Goal: Task Accomplishment & Management: Manage account settings

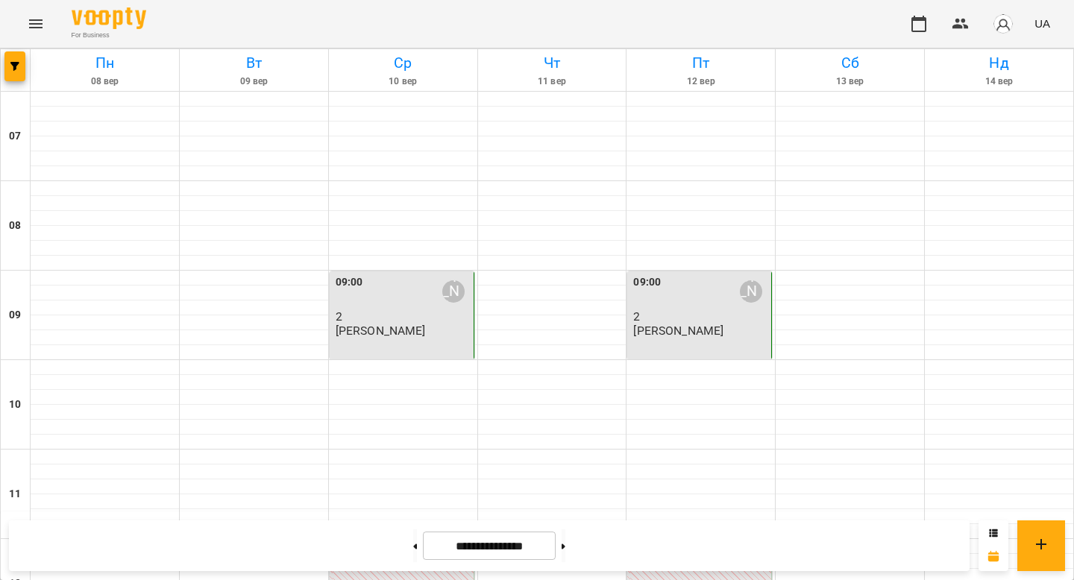
scroll to position [444, 0]
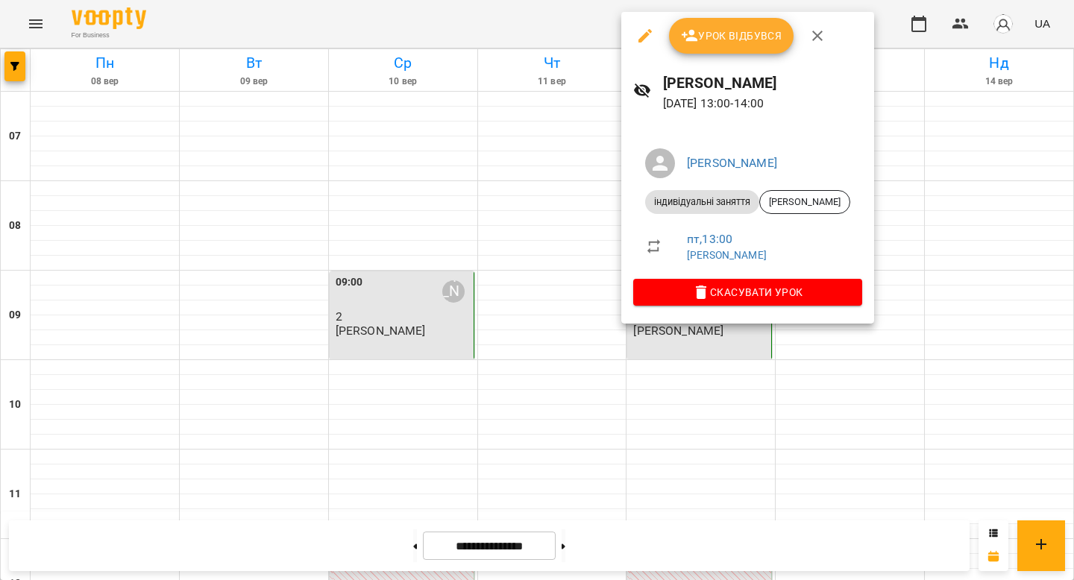
click at [716, 36] on span "Урок відбувся" at bounding box center [731, 36] width 101 height 18
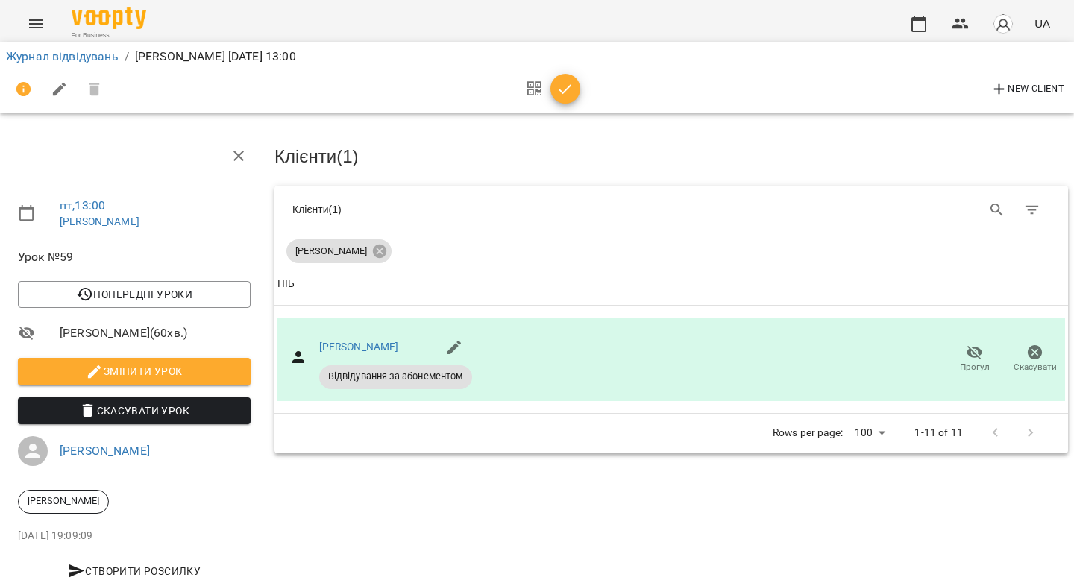
click at [568, 85] on icon "button" at bounding box center [565, 90] width 18 height 18
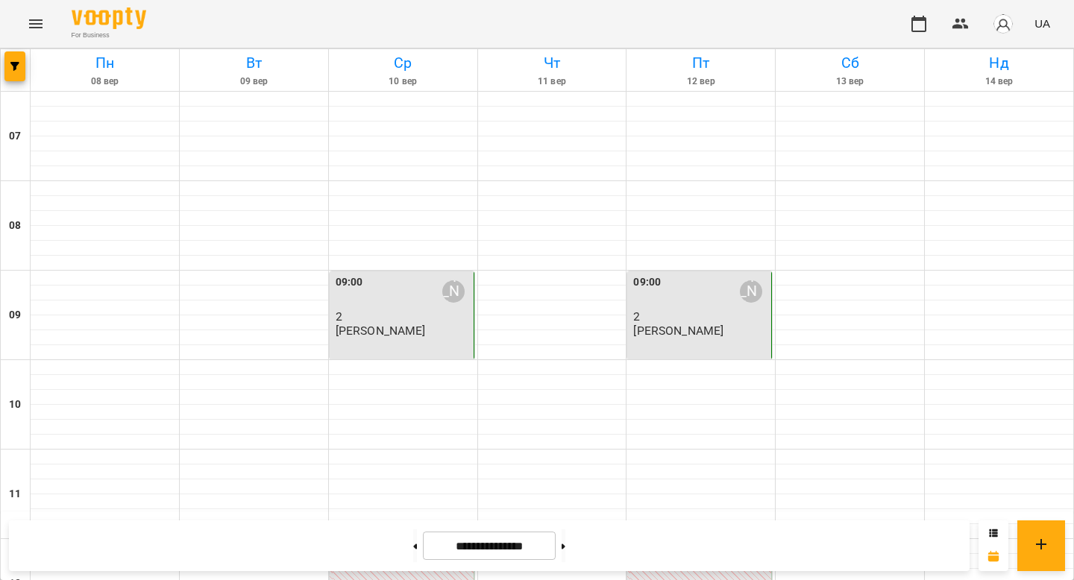
scroll to position [708, 0]
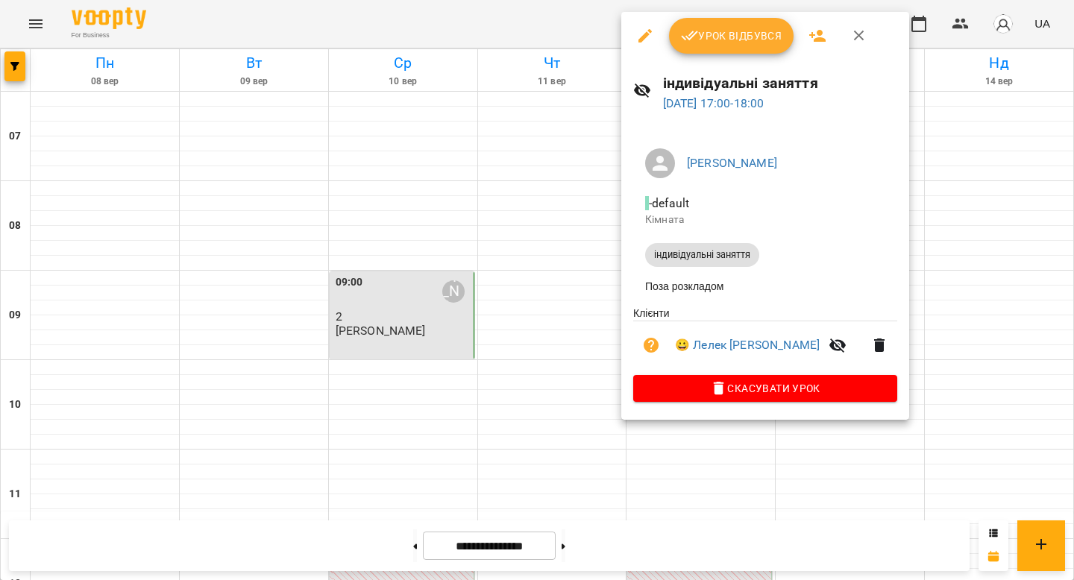
click at [729, 43] on span "Урок відбувся" at bounding box center [731, 36] width 101 height 18
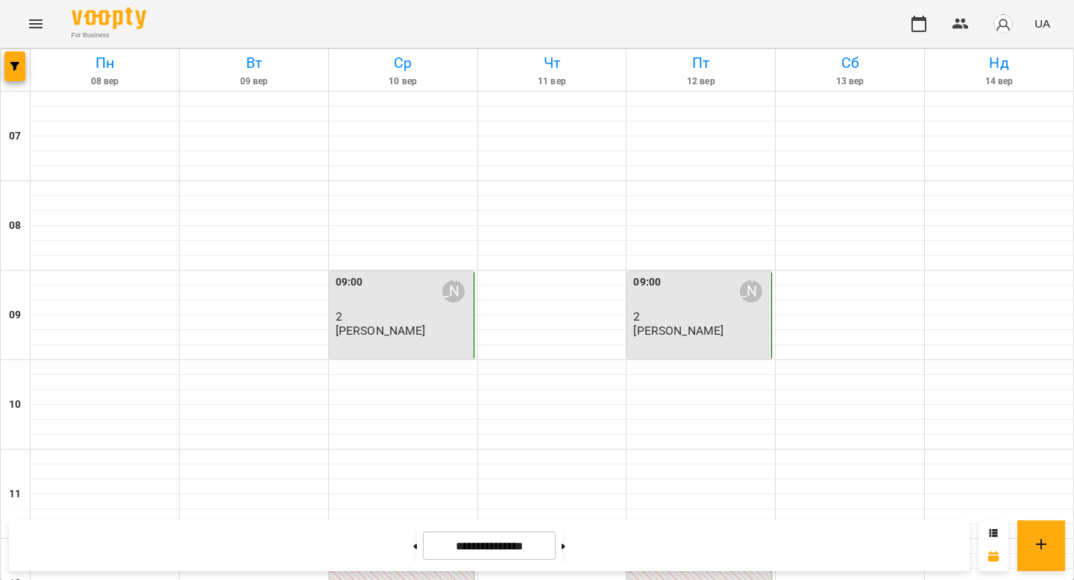
scroll to position [723, 0]
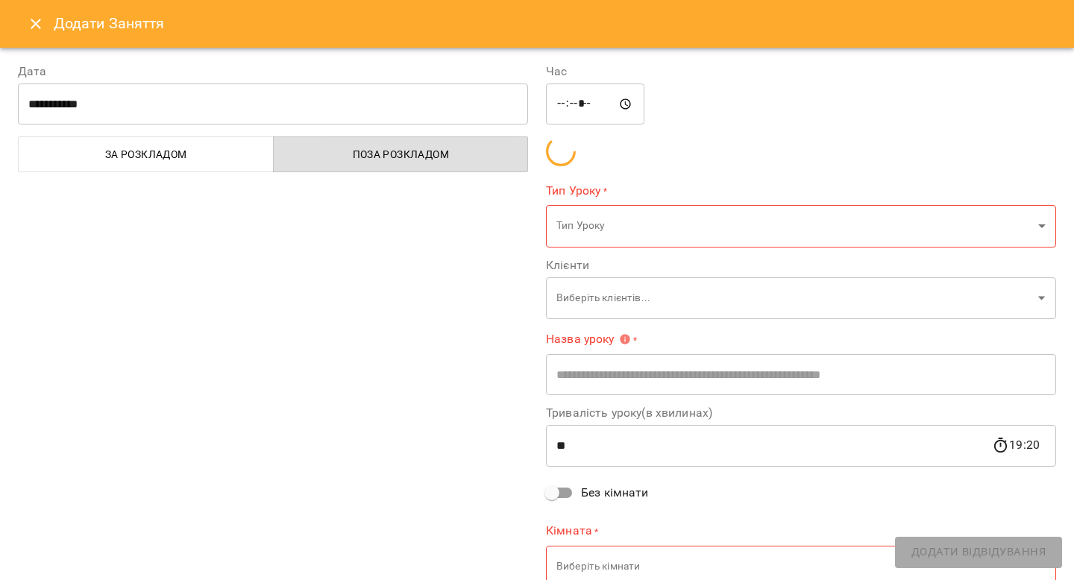
type input "**********"
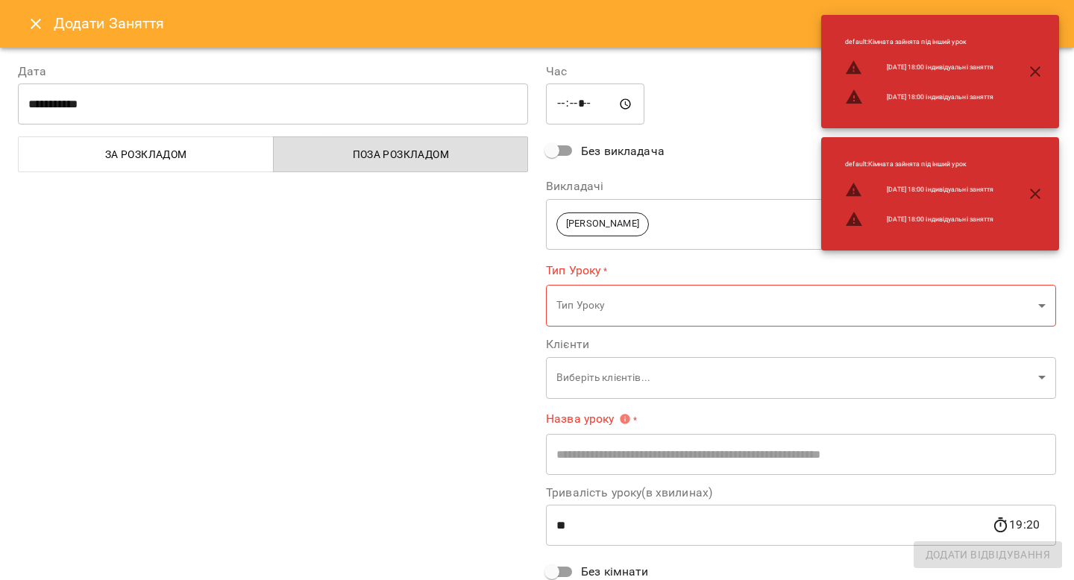
click at [395, 406] on div "**********" at bounding box center [273, 369] width 528 height 649
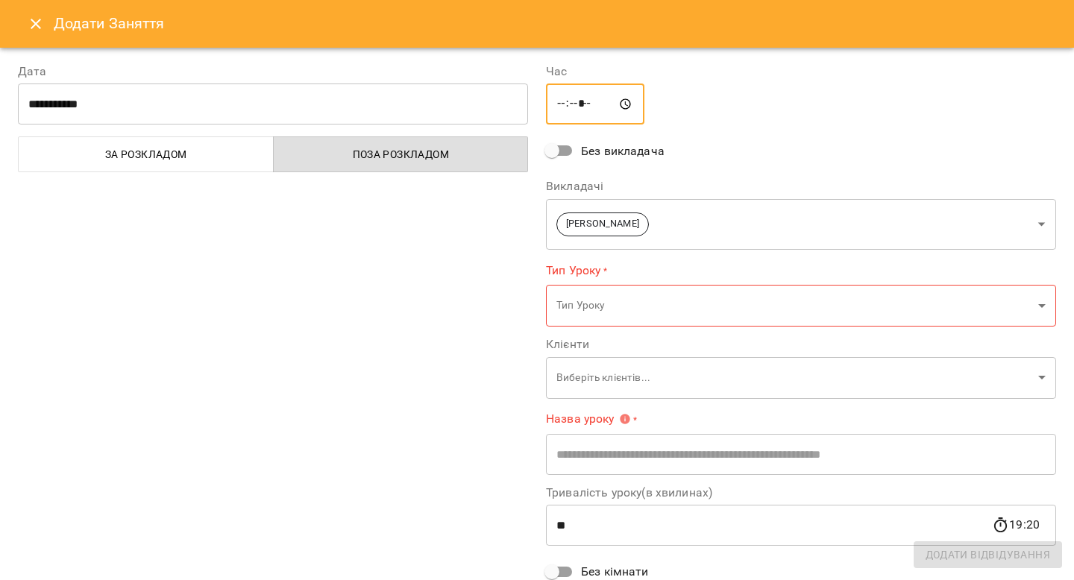
click at [597, 101] on input "*****" at bounding box center [595, 105] width 98 height 42
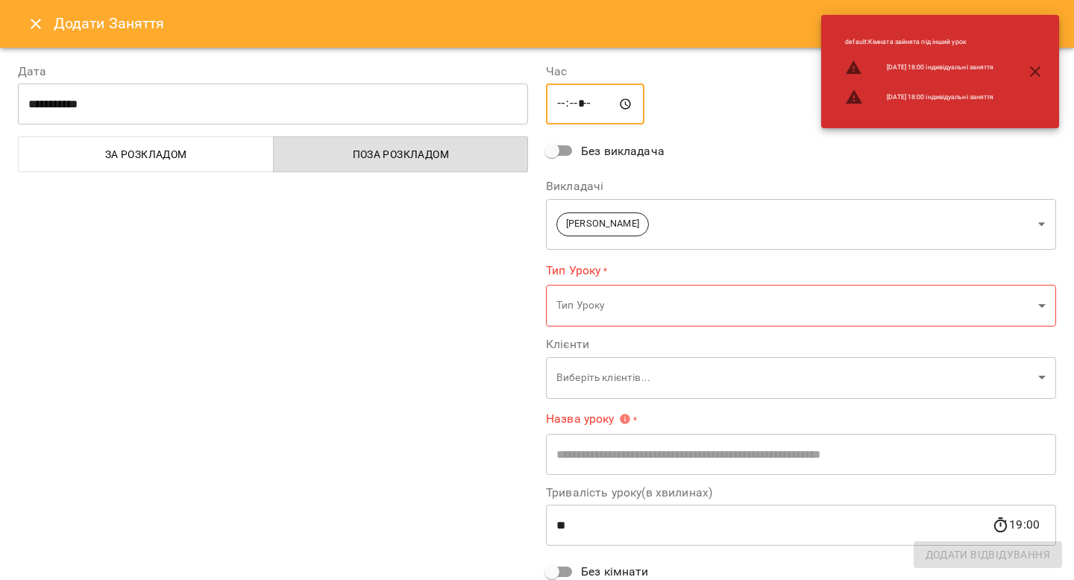
type input "*****"
click at [444, 359] on div "**********" at bounding box center [273, 369] width 528 height 649
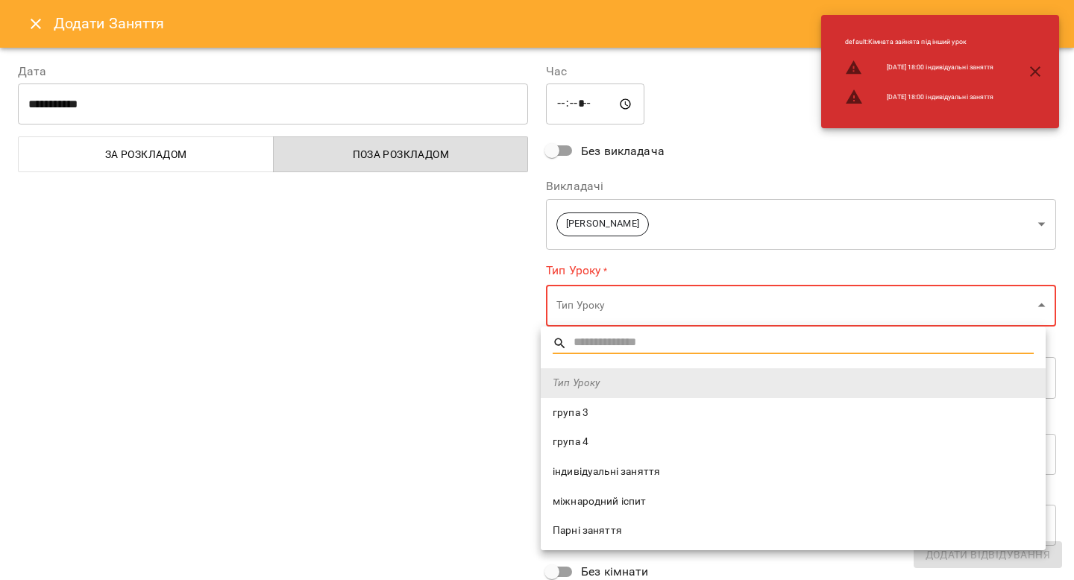
click at [650, 469] on span "індивідуальні заняття" at bounding box center [793, 472] width 481 height 15
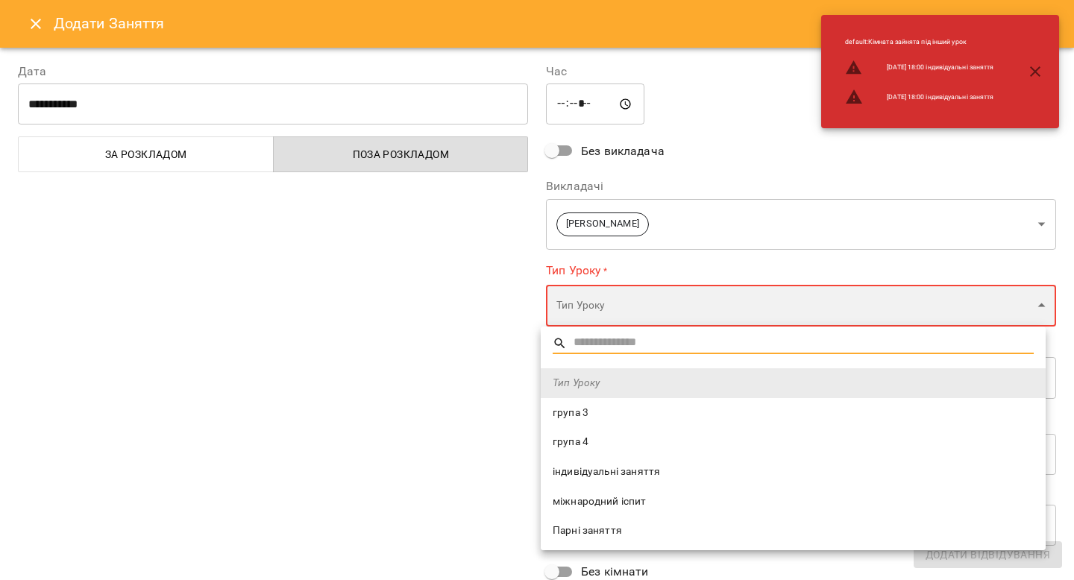
type input "**********"
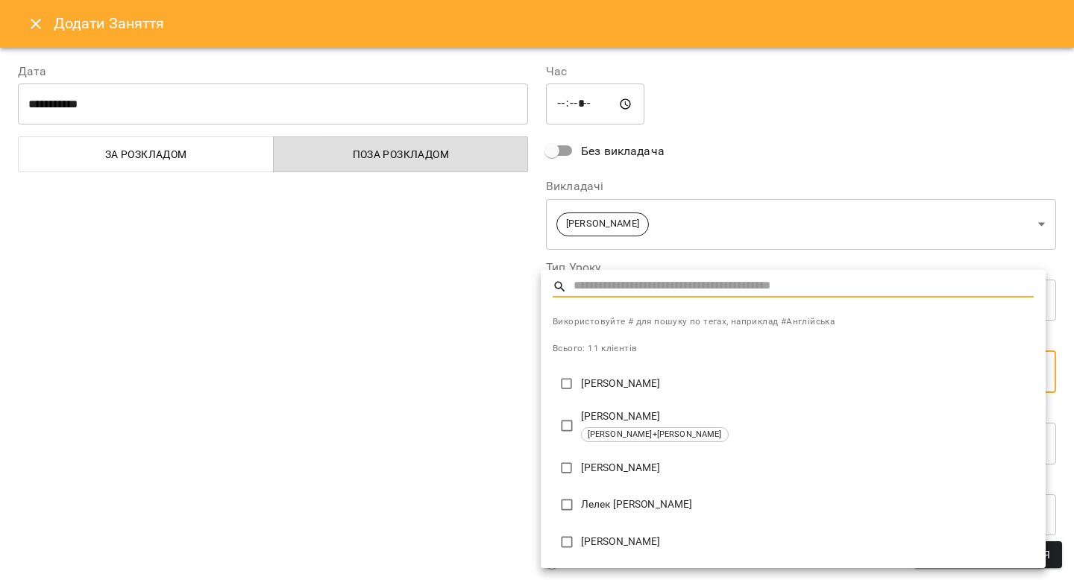
click at [681, 502] on p "Лелек [PERSON_NAME]" at bounding box center [807, 504] width 453 height 15
type input "**********"
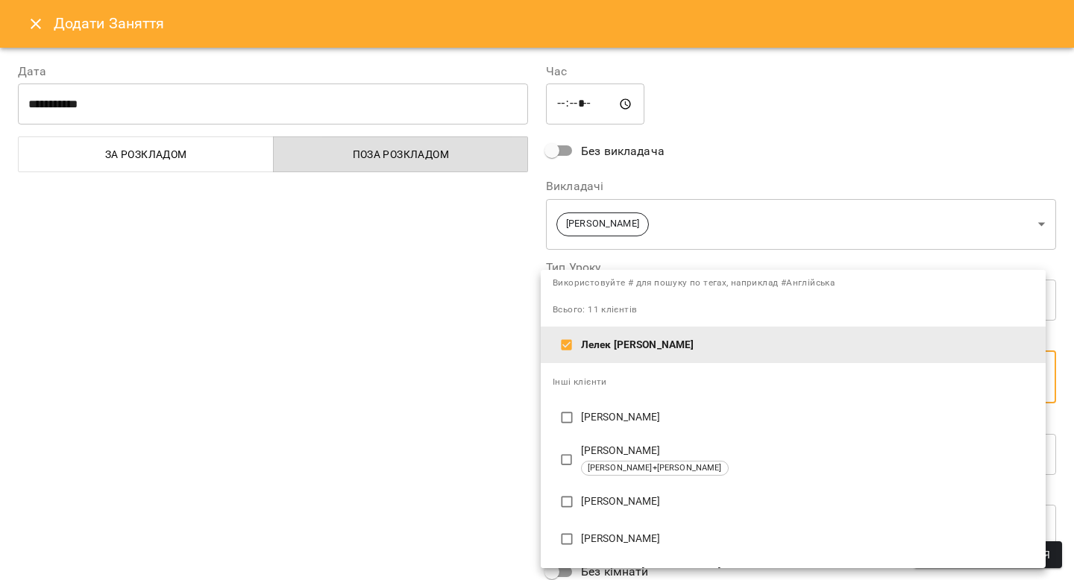
scroll to position [62, 0]
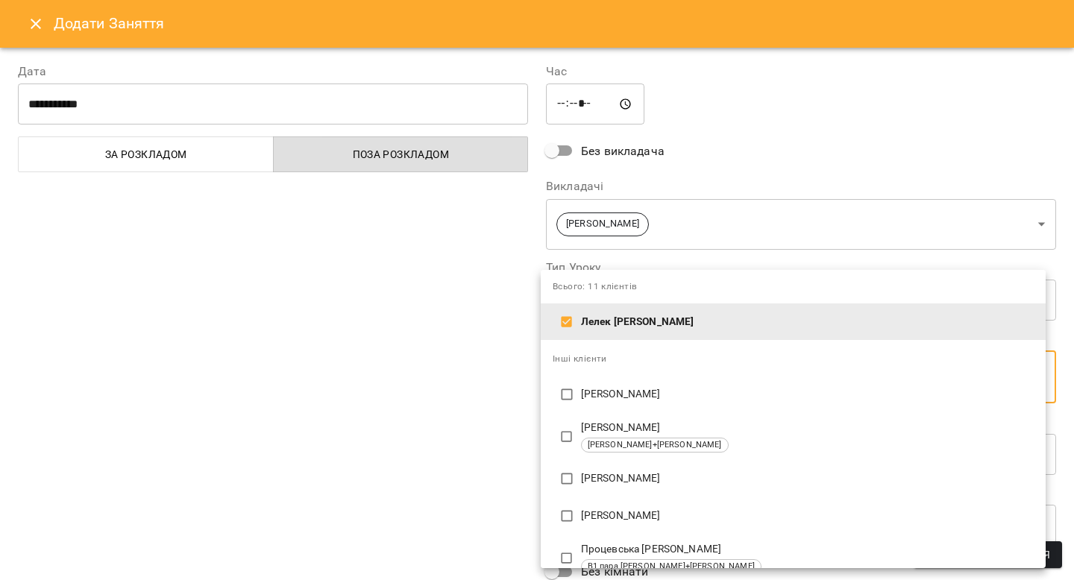
click at [331, 455] on div at bounding box center [537, 290] width 1074 height 580
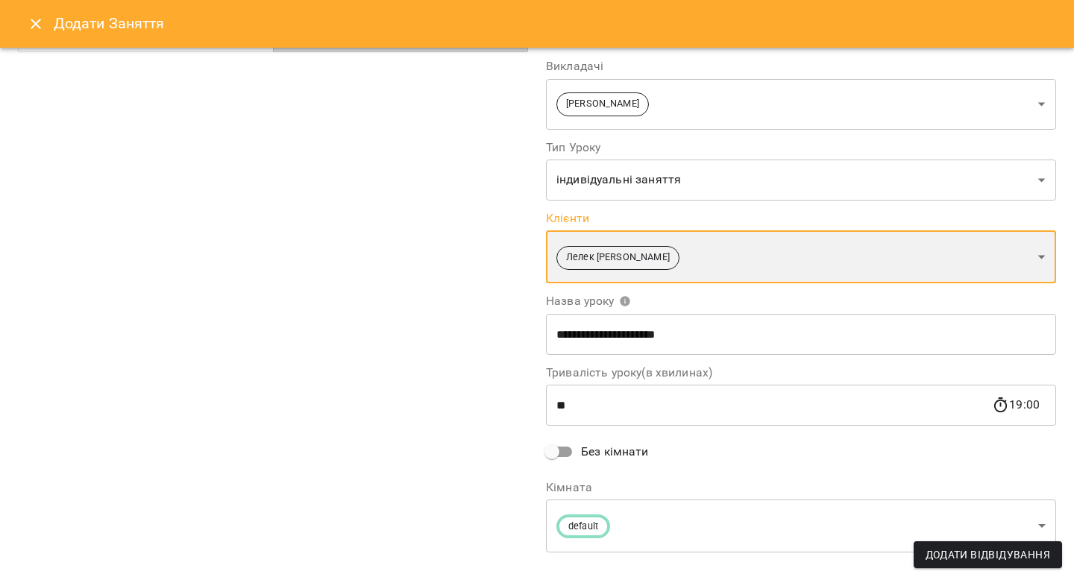
scroll to position [143, 0]
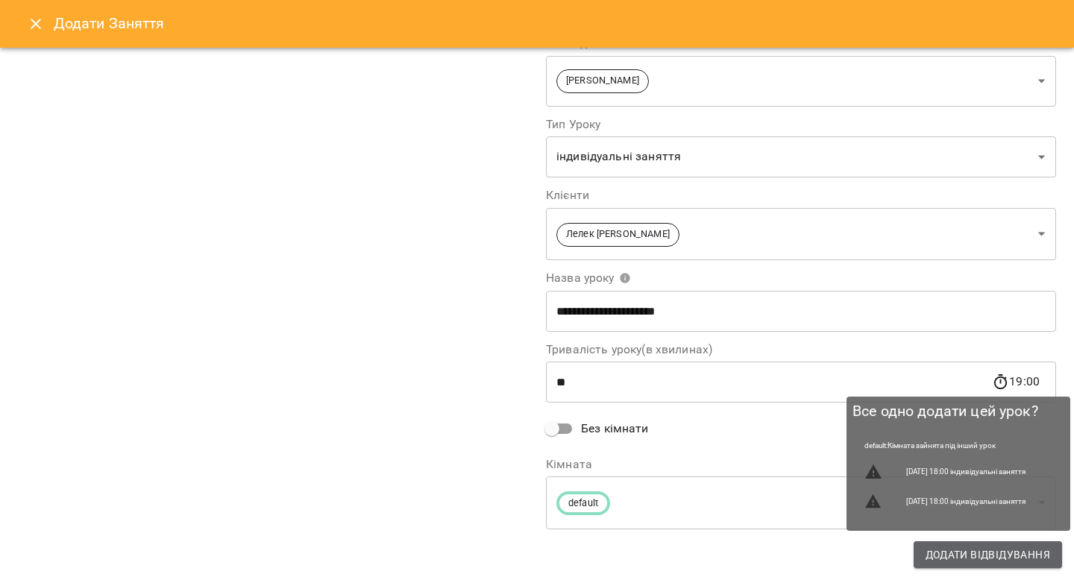
click at [1030, 556] on span "Додати Відвідування" at bounding box center [987, 555] width 125 height 18
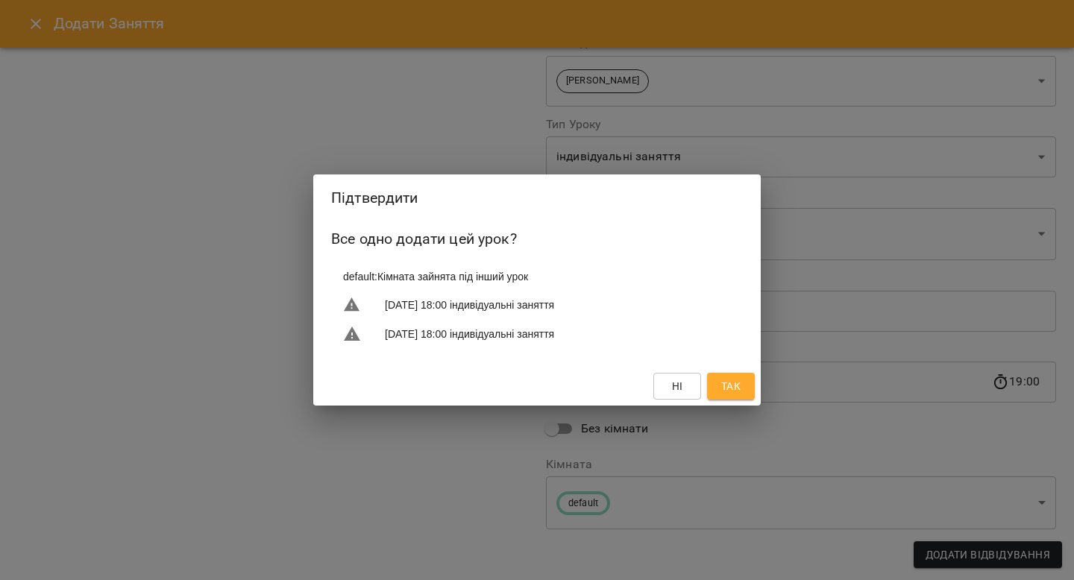
click at [748, 395] on button "Так" at bounding box center [731, 386] width 48 height 27
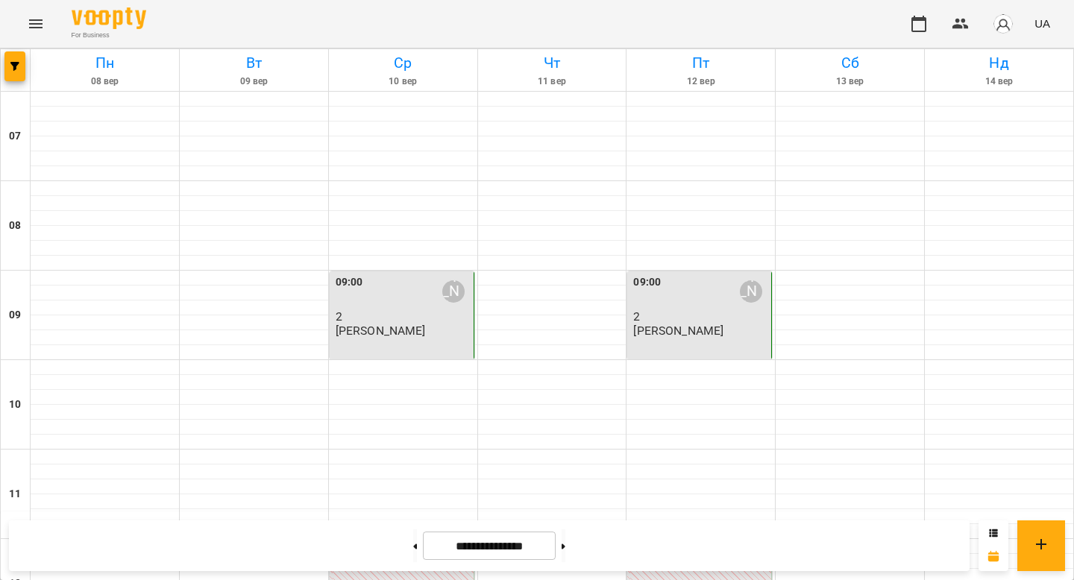
scroll to position [948, 0]
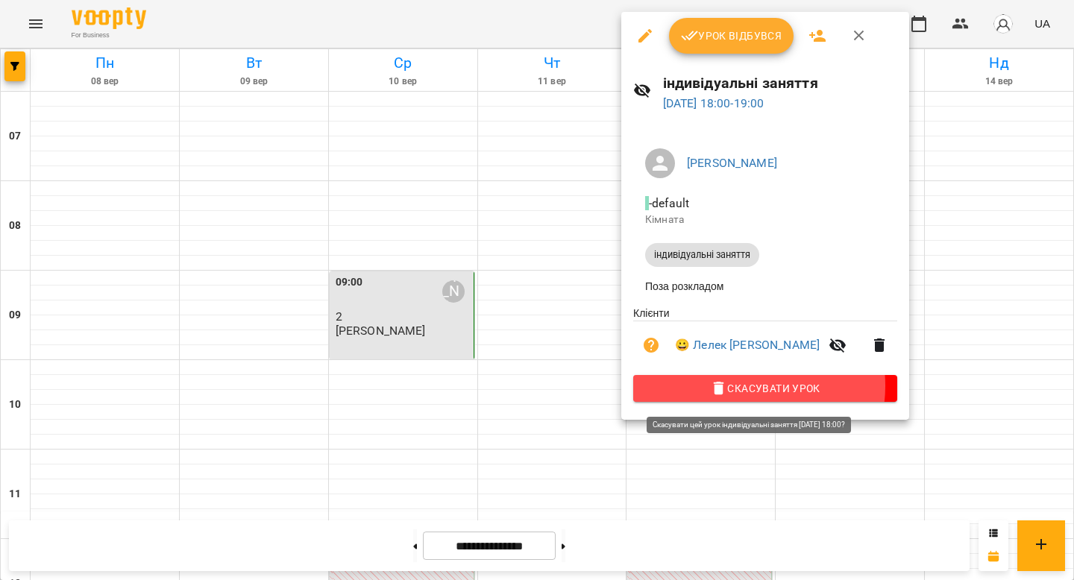
click at [750, 390] on span "Скасувати Урок" at bounding box center [765, 389] width 240 height 18
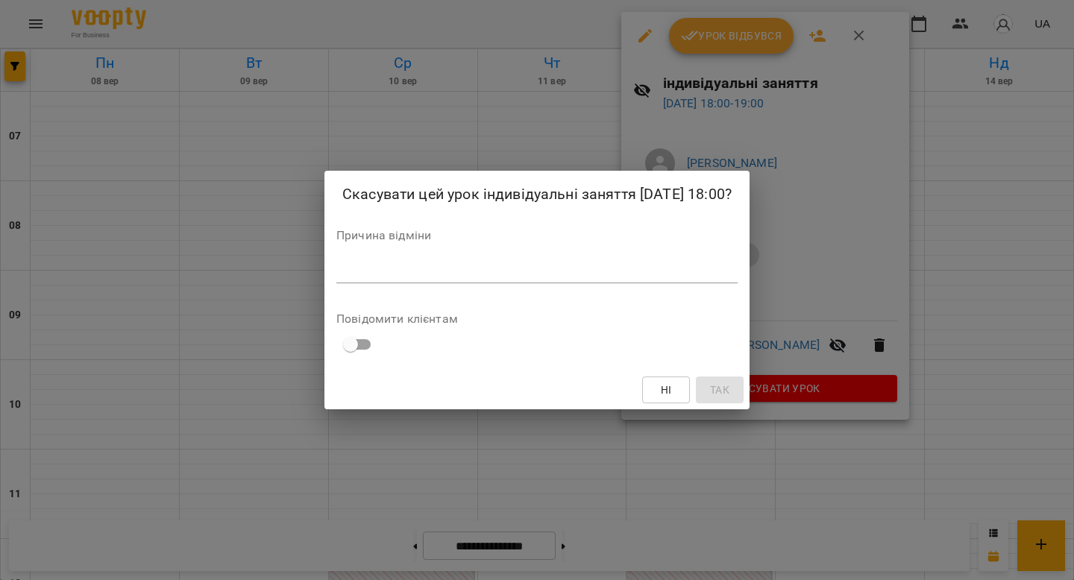
click at [491, 278] on textarea at bounding box center [536, 271] width 401 height 14
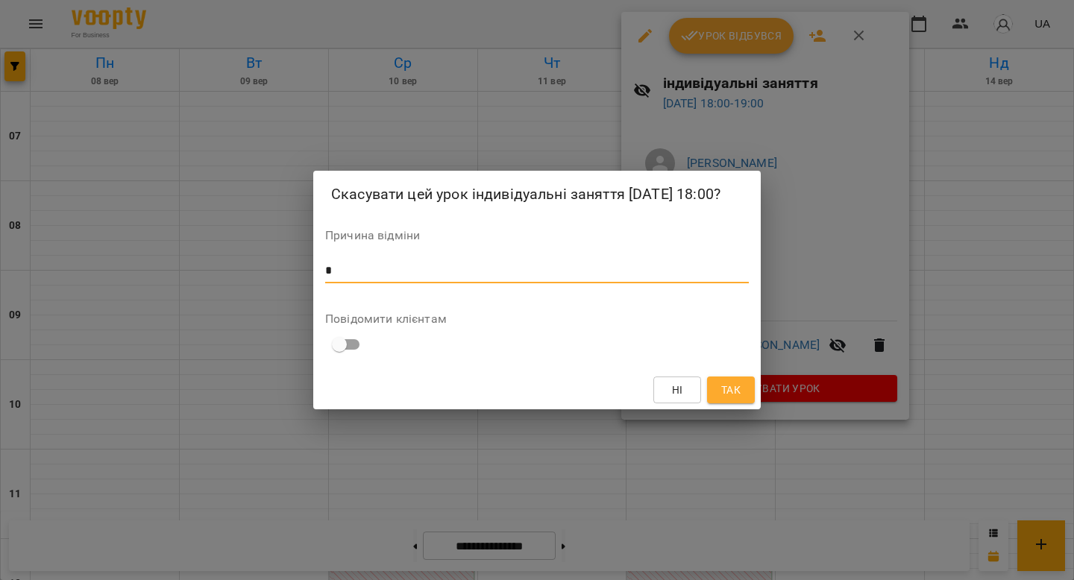
type textarea "*"
click at [729, 392] on button "Так" at bounding box center [731, 390] width 48 height 27
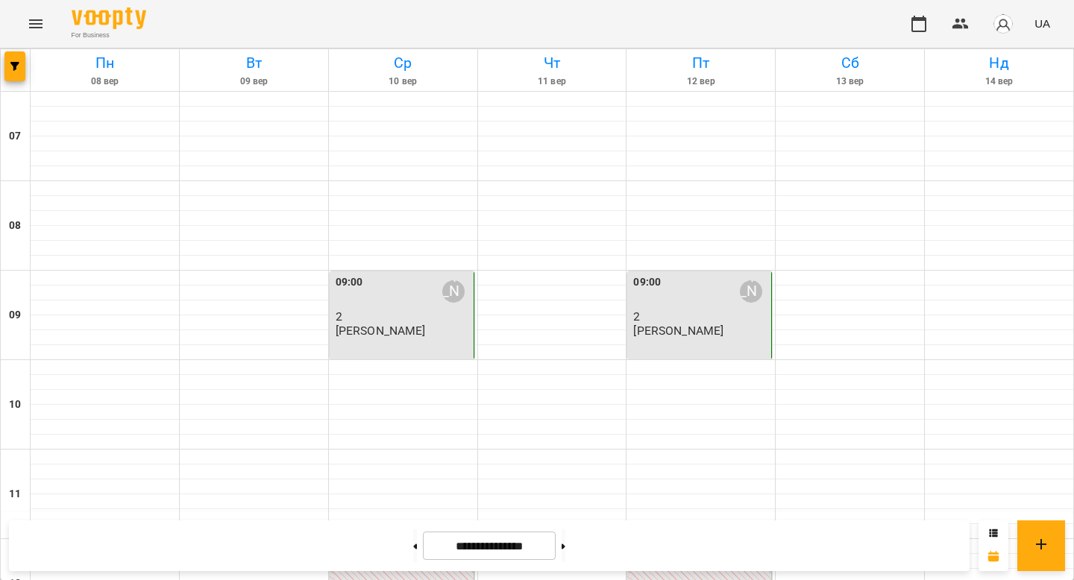
scroll to position [823, 0]
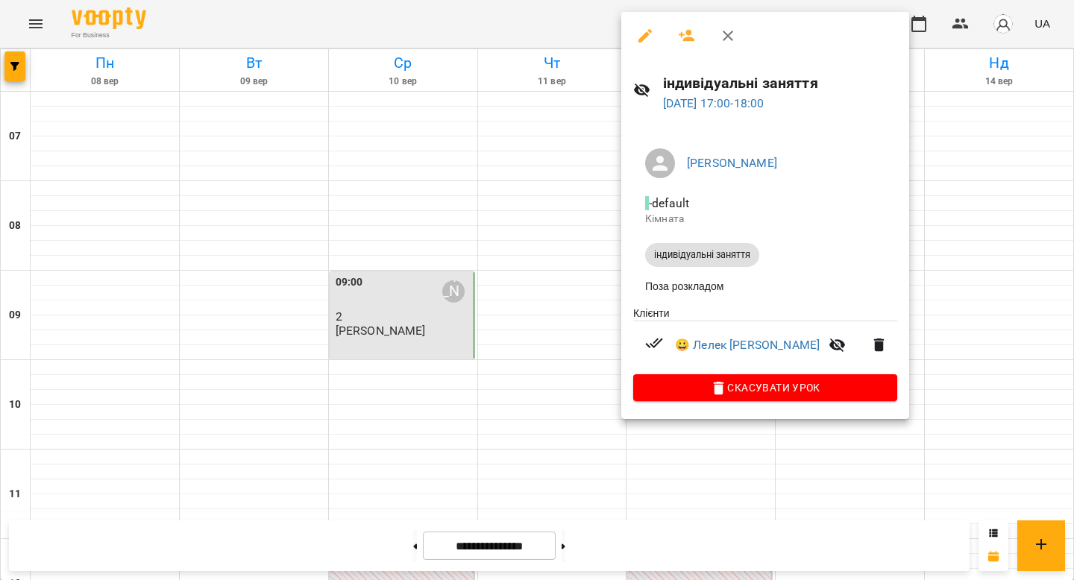
click at [541, 134] on div at bounding box center [537, 290] width 1074 height 580
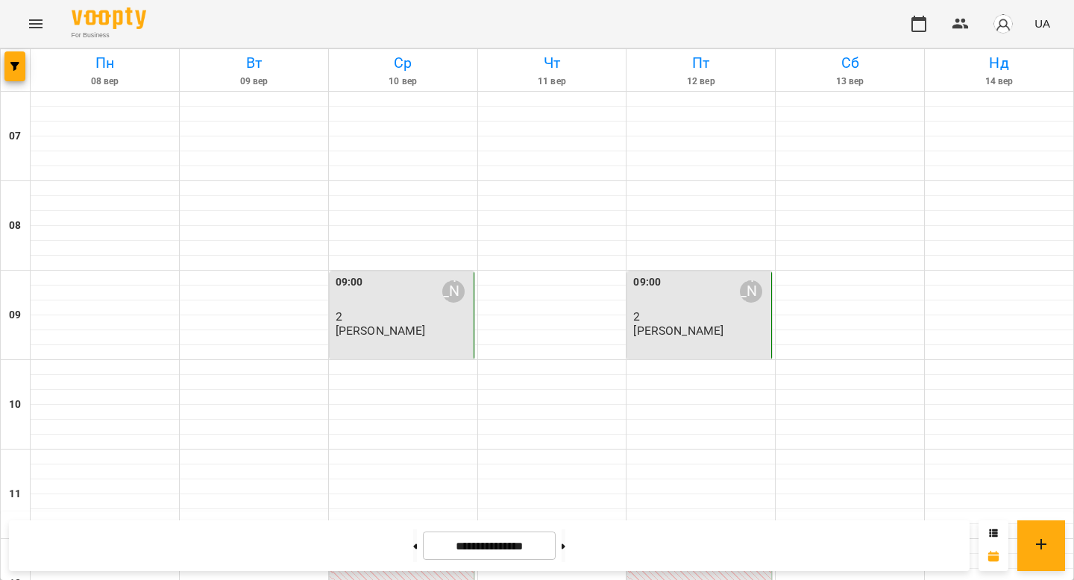
scroll to position [550, 0]
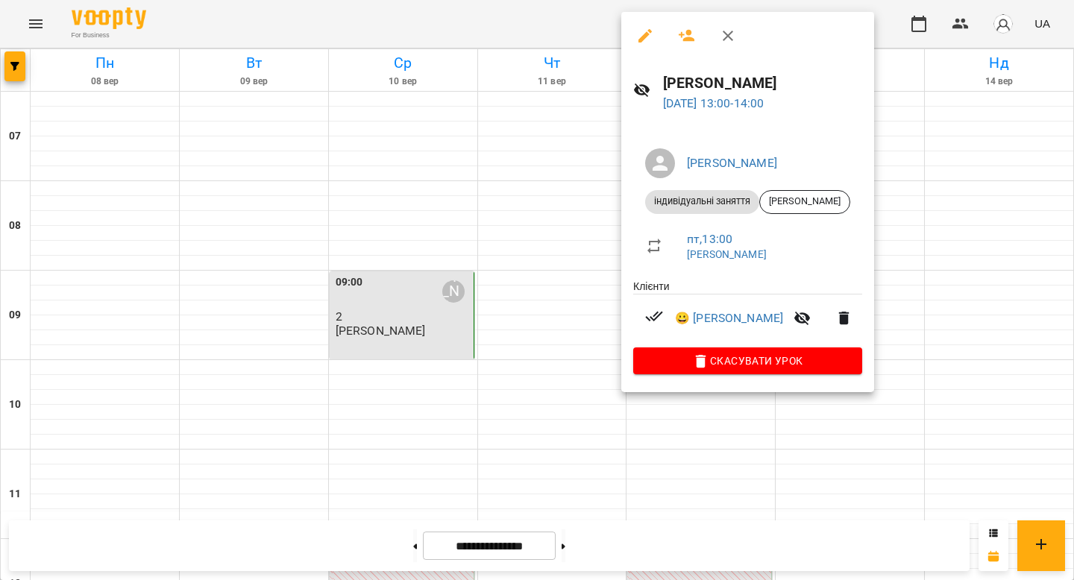
click at [1006, 217] on div at bounding box center [537, 290] width 1074 height 580
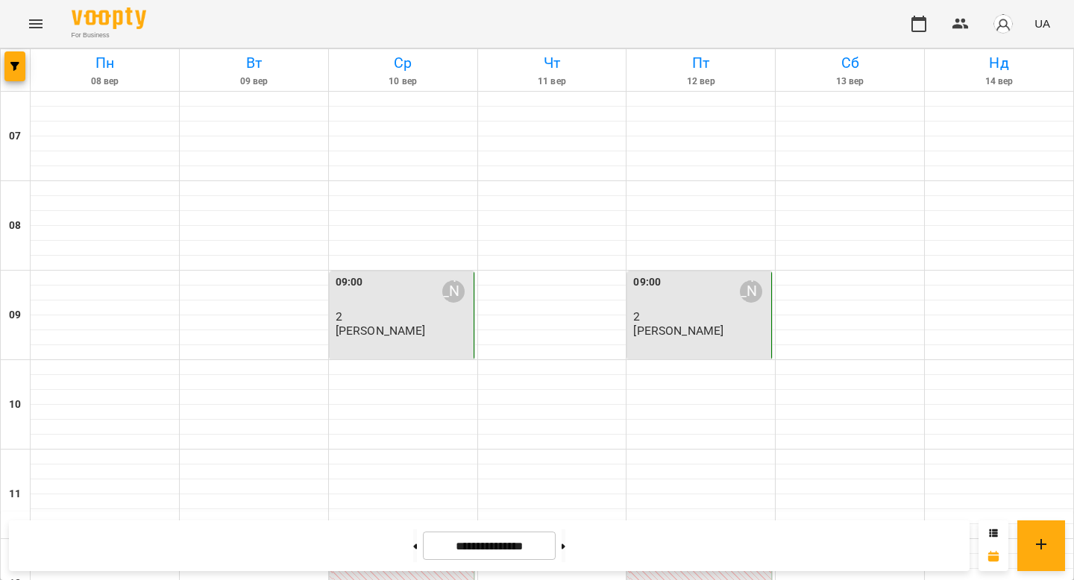
scroll to position [689, 0]
click at [993, 530] on icon at bounding box center [993, 533] width 9 height 9
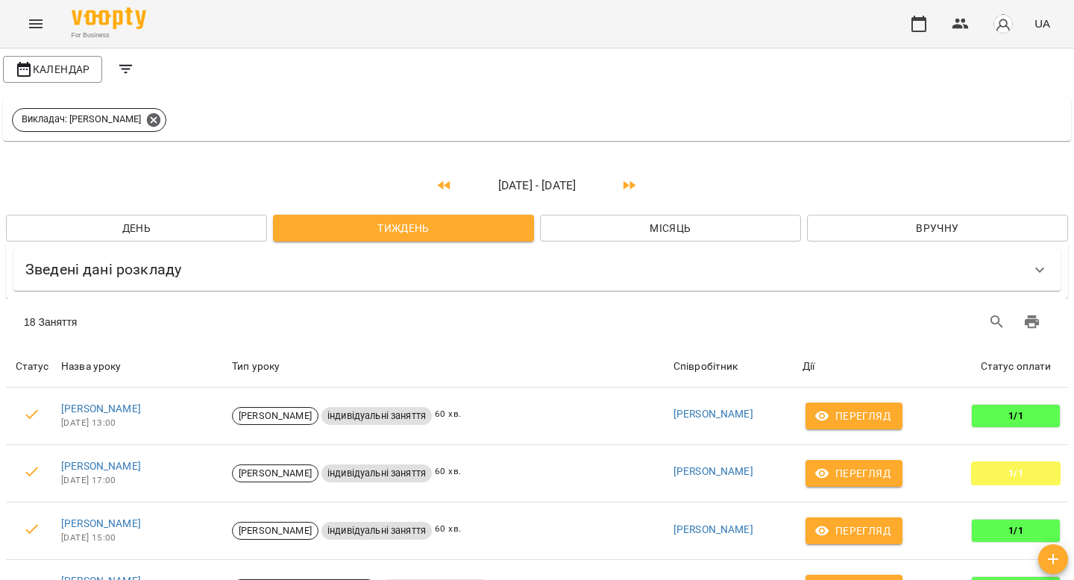
click at [626, 186] on icon "button" at bounding box center [629, 184] width 13 height 9
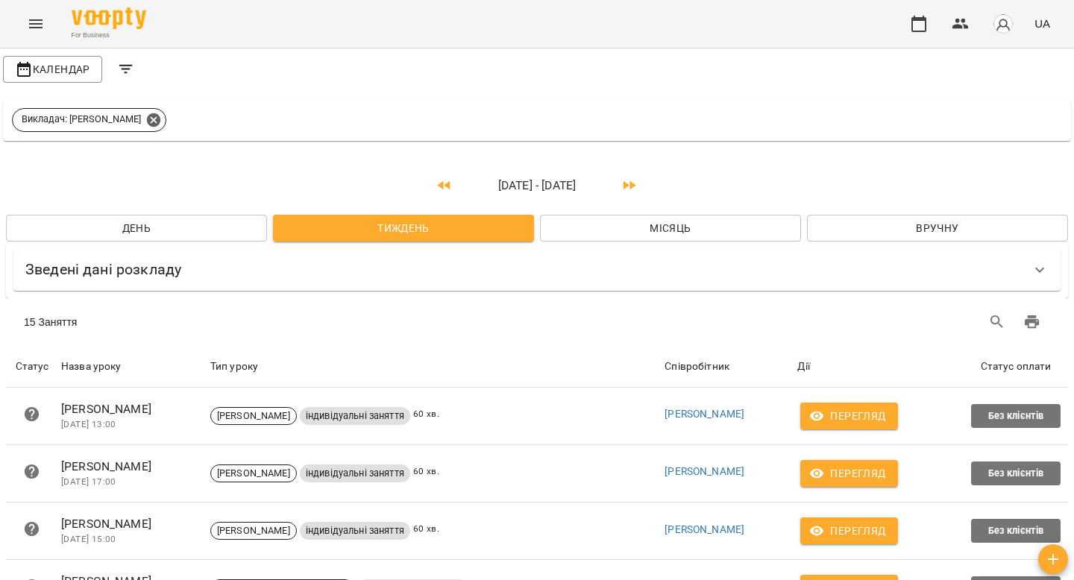
click at [446, 182] on icon "button" at bounding box center [445, 186] width 18 height 18
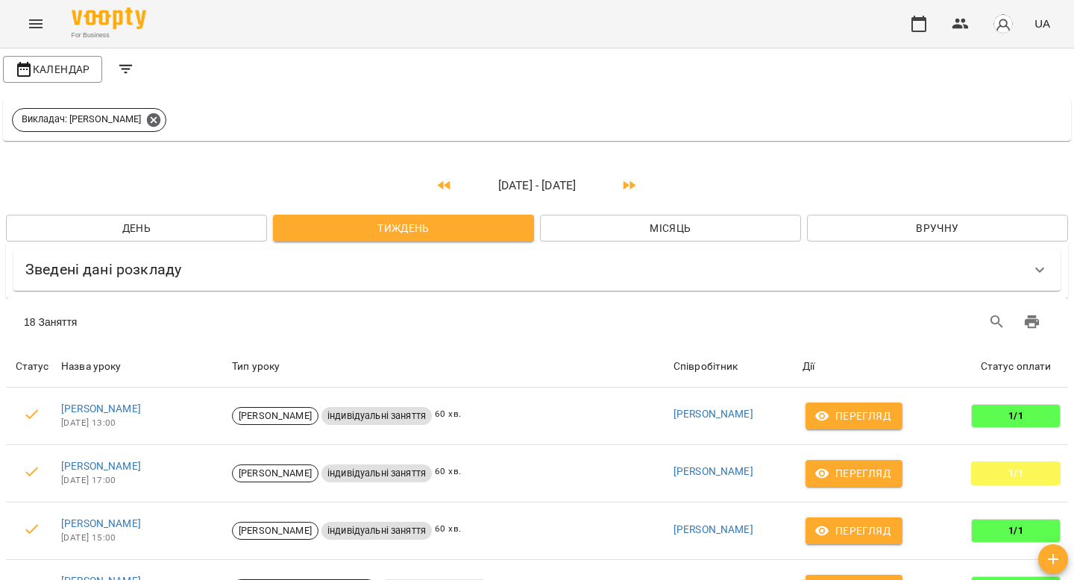
scroll to position [867, 0]
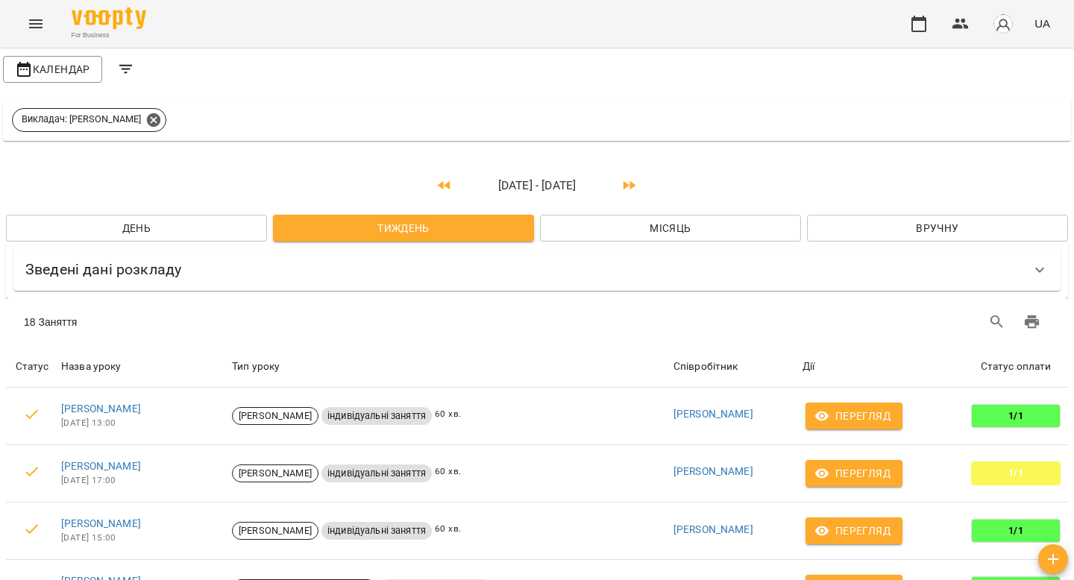
scroll to position [0, 0]
click at [225, 265] on div "Зведені дані розкладу" at bounding box center [523, 269] width 996 height 23
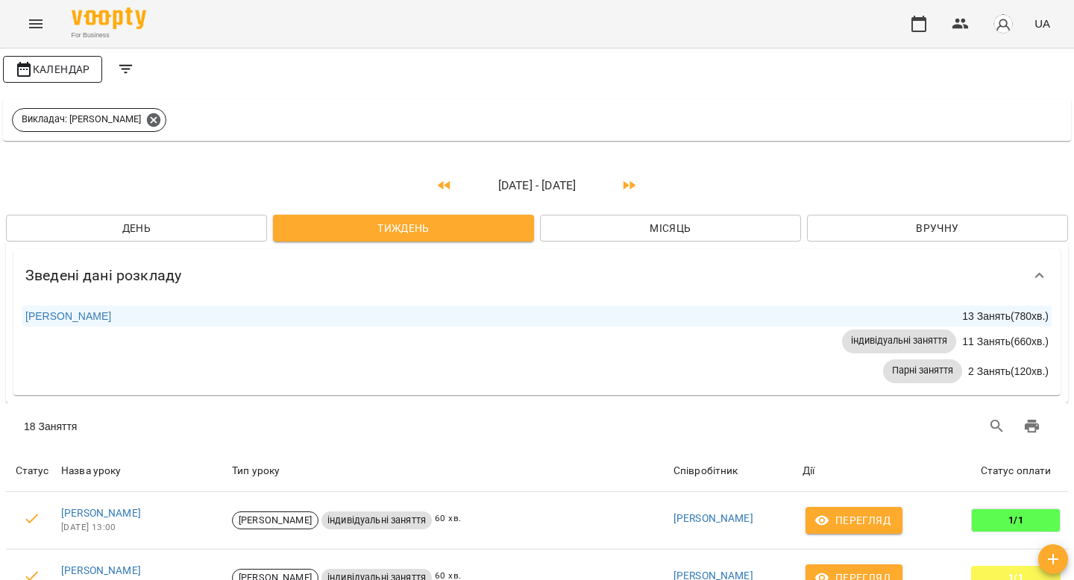
click at [48, 75] on span "Календар" at bounding box center [52, 69] width 75 height 18
